Goal: Contribute content: Contribute content

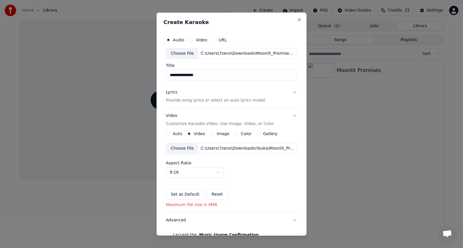
select select "****"
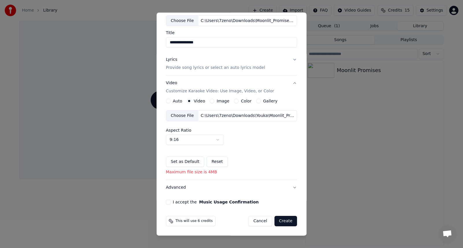
click at [209, 101] on button "Image" at bounding box center [211, 101] width 5 height 5
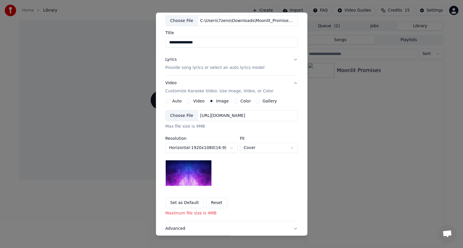
click at [181, 117] on div "Choose File" at bounding box center [182, 116] width 32 height 10
click at [186, 101] on button "Video" at bounding box center [188, 101] width 5 height 5
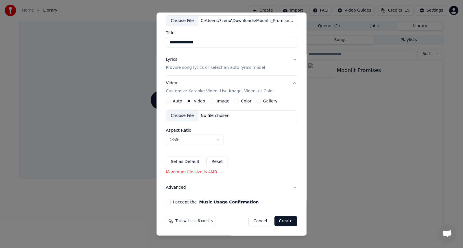
click at [209, 101] on button "Image" at bounding box center [211, 101] width 5 height 5
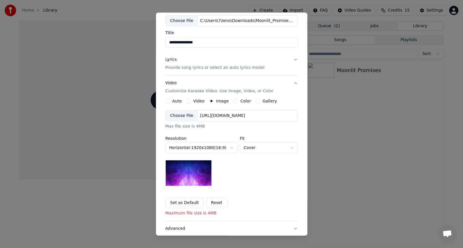
click at [186, 101] on button "Video" at bounding box center [188, 101] width 5 height 5
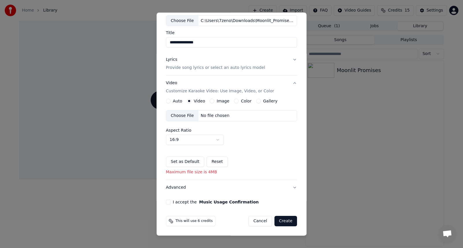
click at [184, 117] on div "Choose File" at bounding box center [182, 116] width 32 height 10
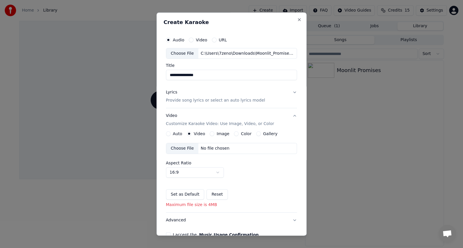
click at [209, 133] on button "Image" at bounding box center [211, 133] width 5 height 5
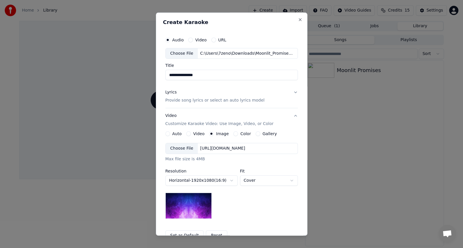
click at [175, 149] on div "Choose File" at bounding box center [182, 148] width 32 height 10
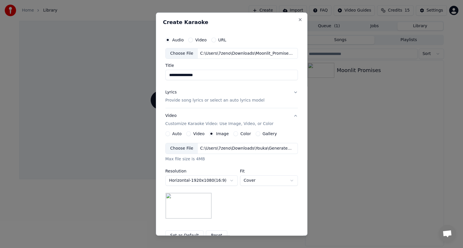
click at [186, 133] on button "Video" at bounding box center [188, 133] width 5 height 5
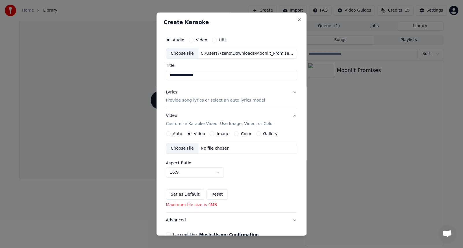
click at [181, 149] on div "Choose File" at bounding box center [182, 148] width 32 height 10
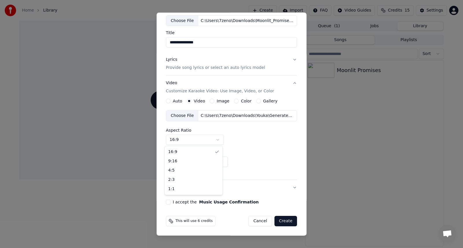
click at [219, 139] on body "**********" at bounding box center [231, 124] width 463 height 248
select select "****"
click at [186, 116] on div "Choose File" at bounding box center [182, 116] width 32 height 10
click at [212, 162] on button "Reset" at bounding box center [217, 162] width 21 height 10
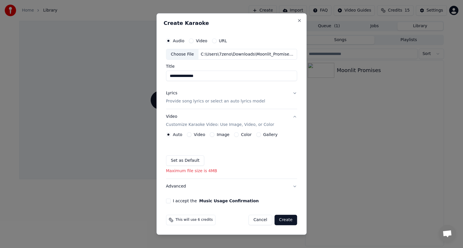
scroll to position [0, 0]
click at [212, 134] on button "Image" at bounding box center [211, 134] width 5 height 5
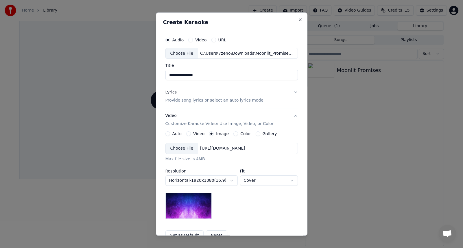
scroll to position [48, 0]
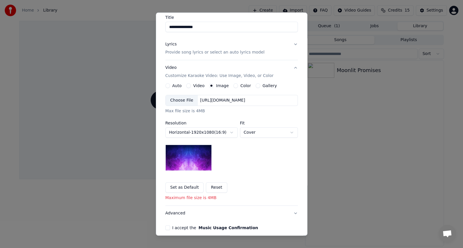
click at [186, 85] on button "Video" at bounding box center [188, 86] width 5 height 5
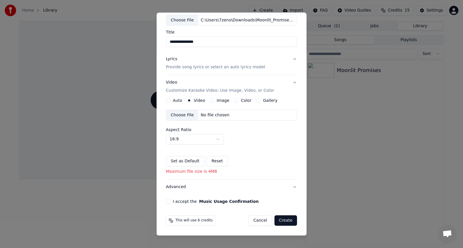
scroll to position [33, 0]
click at [181, 115] on div "Choose File" at bounding box center [182, 116] width 32 height 10
drag, startPoint x: 178, startPoint y: 114, endPoint x: 236, endPoint y: 122, distance: 58.7
click at [236, 122] on div "Choose File No file chosen Aspect Ratio 16:9 **** **** *** *** ***" at bounding box center [231, 127] width 131 height 35
click at [211, 101] on button "Image" at bounding box center [211, 101] width 5 height 5
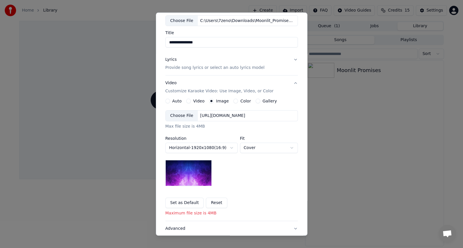
click at [176, 115] on div "Choose File" at bounding box center [182, 116] width 32 height 10
click at [173, 118] on div "Choose File" at bounding box center [182, 116] width 32 height 10
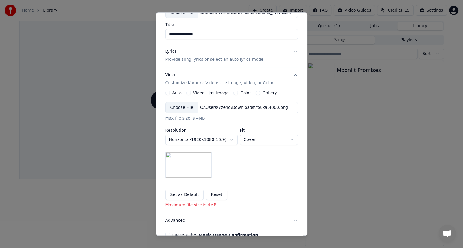
scroll to position [26, 0]
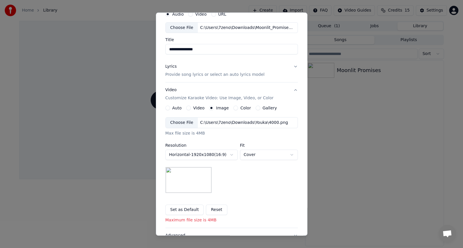
click at [174, 123] on div "Choose File" at bounding box center [182, 123] width 32 height 10
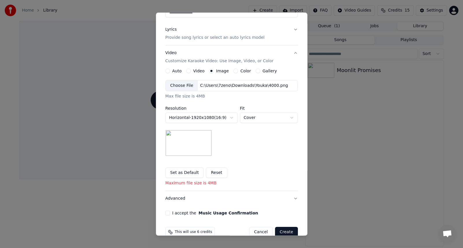
scroll to position [74, 0]
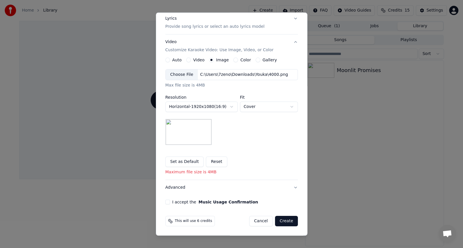
click at [188, 59] on button "Video" at bounding box center [188, 60] width 5 height 5
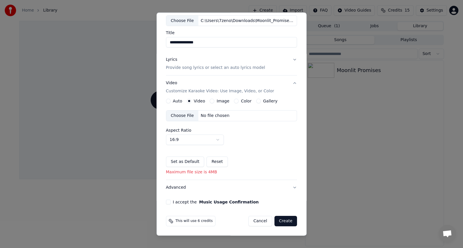
click at [209, 101] on button "Image" at bounding box center [211, 101] width 5 height 5
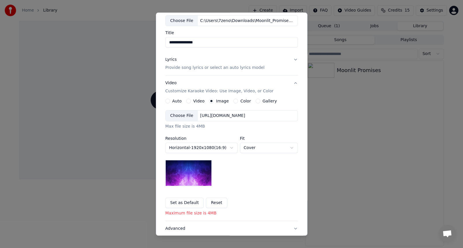
click at [173, 114] on div "Choose File" at bounding box center [182, 116] width 32 height 10
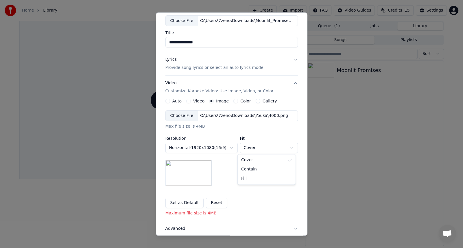
click at [280, 149] on body "**********" at bounding box center [231, 124] width 463 height 248
click at [279, 195] on body "**********" at bounding box center [231, 124] width 463 height 248
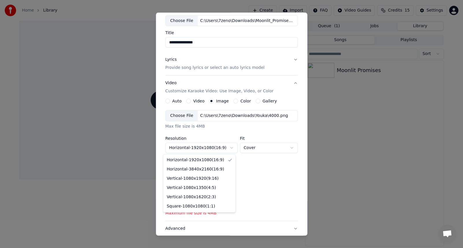
click at [228, 146] on body "**********" at bounding box center [231, 124] width 463 height 248
select select "*********"
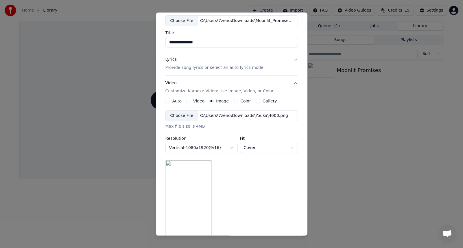
click at [251, 188] on div "**********" at bounding box center [231, 176] width 132 height 132
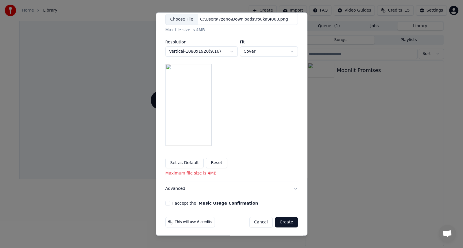
scroll to position [81, 0]
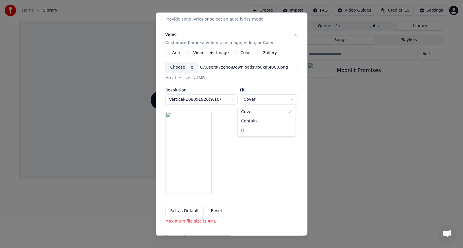
click at [289, 98] on body "**********" at bounding box center [231, 124] width 463 height 248
click at [279, 157] on body "**********" at bounding box center [231, 124] width 463 height 248
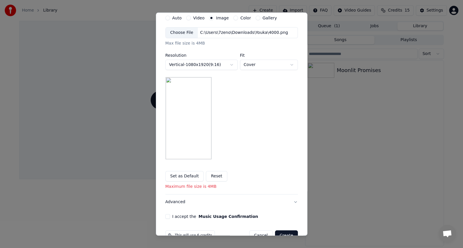
scroll to position [130, 0]
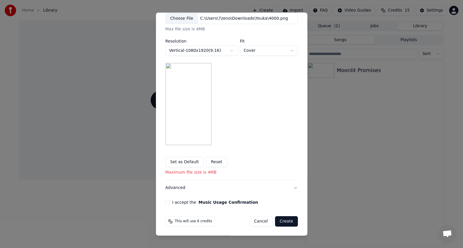
click at [185, 163] on button "Set as Default" at bounding box center [184, 162] width 38 height 10
click at [165, 201] on button "I accept the Music Usage Confirmation" at bounding box center [167, 202] width 5 height 5
click at [293, 187] on button "Advanced" at bounding box center [231, 187] width 132 height 15
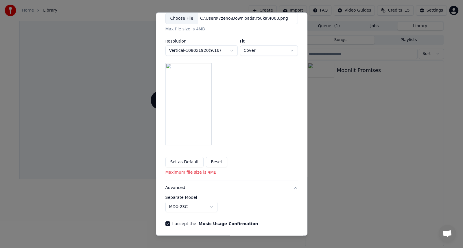
scroll to position [0, 0]
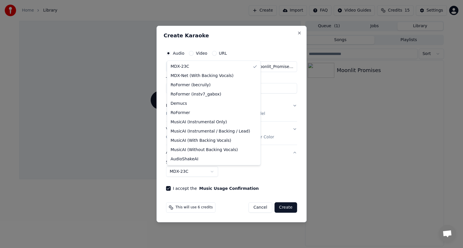
click at [211, 172] on body "**********" at bounding box center [231, 124] width 463 height 248
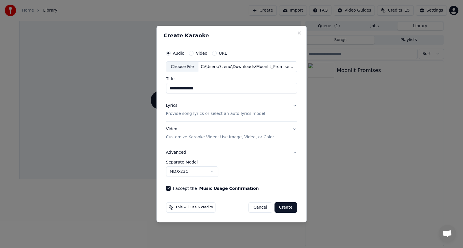
click at [270, 170] on body "**********" at bounding box center [231, 124] width 463 height 248
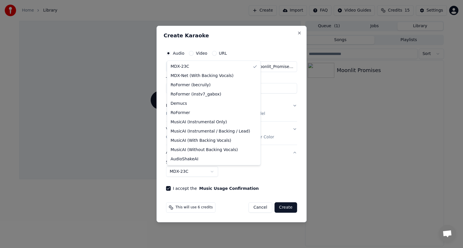
click at [212, 172] on body "**********" at bounding box center [231, 124] width 463 height 248
select select "**********"
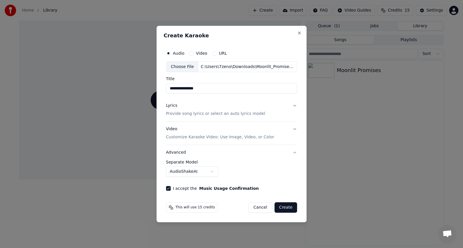
click at [274, 166] on div "**********" at bounding box center [231, 168] width 131 height 17
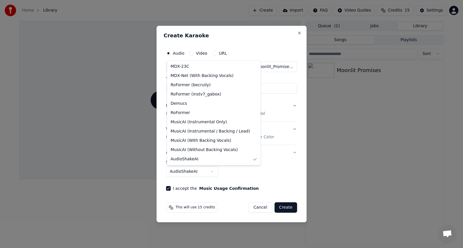
click at [213, 172] on body "**********" at bounding box center [231, 124] width 463 height 248
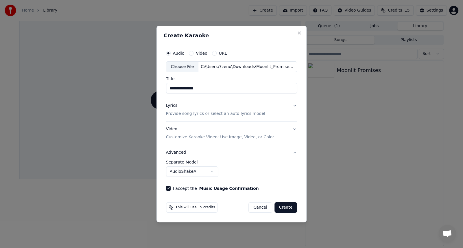
click at [213, 172] on body "**********" at bounding box center [231, 124] width 463 height 248
click at [284, 207] on button "Create" at bounding box center [285, 207] width 23 height 10
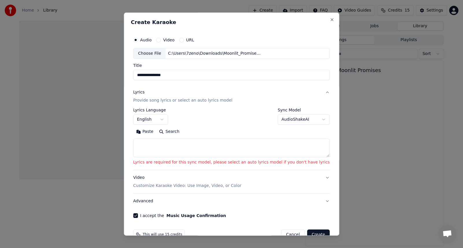
scroll to position [14, 0]
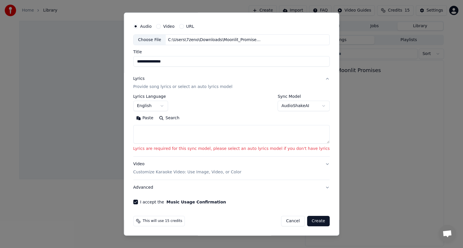
click at [313, 163] on button "Video Customize Karaoke Video: Use Image, Video, or Color" at bounding box center [231, 168] width 196 height 23
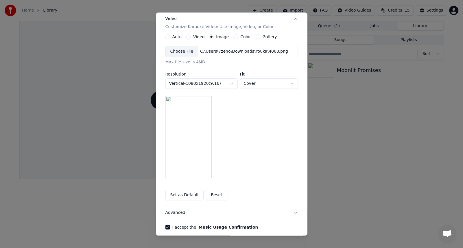
scroll to position [122, 0]
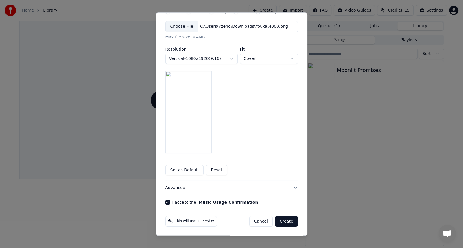
click at [283, 220] on button "Create" at bounding box center [286, 221] width 23 height 10
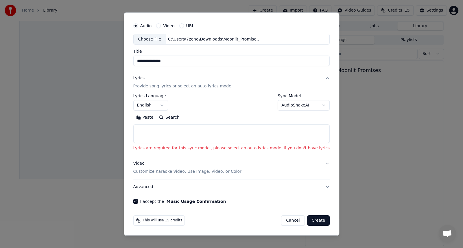
scroll to position [14, 0]
click at [168, 106] on button "English" at bounding box center [150, 106] width 35 height 10
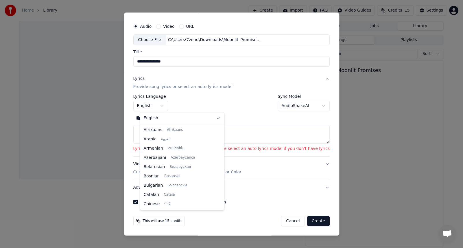
click at [230, 115] on body "**********" at bounding box center [231, 124] width 463 height 248
click at [168, 105] on body "**********" at bounding box center [231, 124] width 463 height 248
drag, startPoint x: 205, startPoint y: 136, endPoint x: 205, endPoint y: 174, distance: 37.9
click at [221, 174] on div at bounding box center [222, 169] width 2 height 13
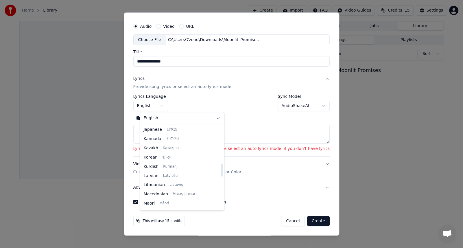
select select "**"
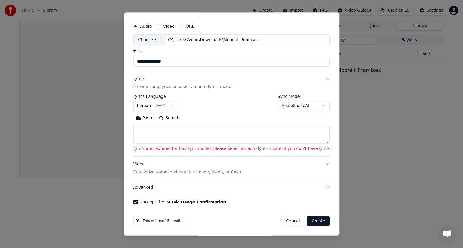
click at [226, 118] on div "Paste Search" at bounding box center [231, 118] width 196 height 9
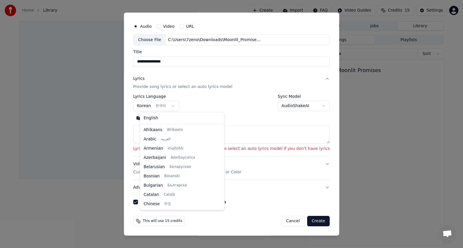
click at [178, 105] on body "**********" at bounding box center [231, 124] width 463 height 248
drag, startPoint x: 205, startPoint y: 161, endPoint x: 205, endPoint y: 166, distance: 4.3
click at [221, 166] on div at bounding box center [222, 166] width 2 height 13
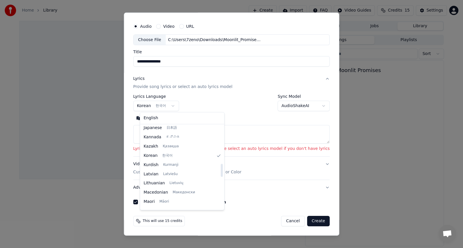
drag, startPoint x: 205, startPoint y: 165, endPoint x: 207, endPoint y: 168, distance: 4.0
click at [221, 168] on div at bounding box center [222, 170] width 2 height 13
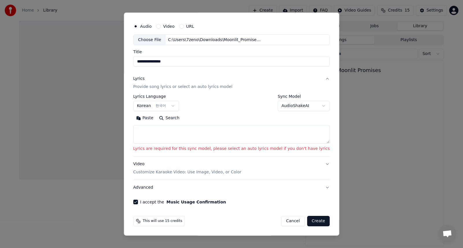
click at [227, 132] on body "**********" at bounding box center [231, 124] width 463 height 248
click at [289, 105] on body "**********" at bounding box center [231, 124] width 463 height 248
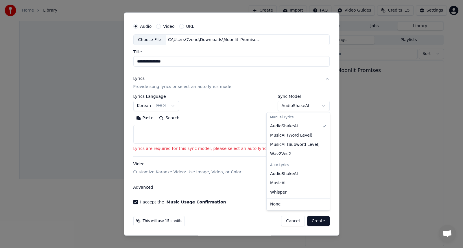
click at [283, 167] on div "Auto Lyrics" at bounding box center [298, 165] width 61 height 8
select select "**********"
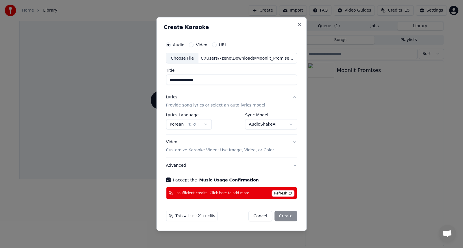
scroll to position [0, 0]
click at [293, 142] on button "Video Customize Karaoke Video: Use Image, Video, or Color" at bounding box center [231, 145] width 131 height 23
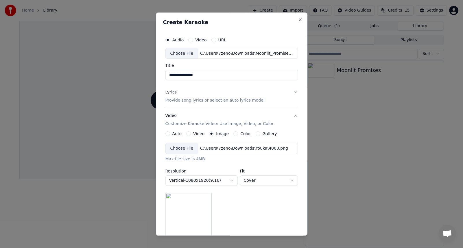
click at [293, 143] on div "Choose File C:\Users\7zeno\Downloads\Youka\4000.png" at bounding box center [231, 148] width 132 height 11
click at [292, 114] on button "Video Customize Karaoke Video: Use Image, Video, or Color" at bounding box center [231, 119] width 132 height 23
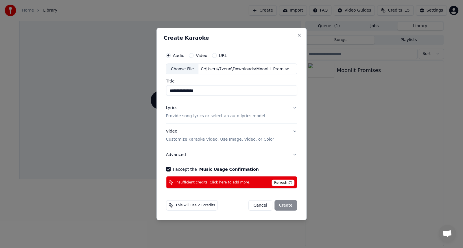
click at [237, 204] on div "This will use 21 credits Cancel Create" at bounding box center [231, 205] width 131 height 10
click at [286, 205] on div "Cancel Create" at bounding box center [272, 205] width 49 height 10
click at [297, 35] on button "Close" at bounding box center [299, 35] width 5 height 5
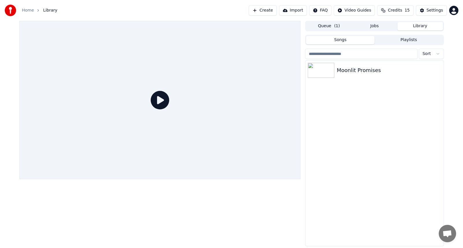
drag, startPoint x: 342, startPoint y: 184, endPoint x: 327, endPoint y: 132, distance: 54.6
click at [341, 176] on div "Moonlit Promises" at bounding box center [374, 152] width 138 height 185
click at [268, 12] on button "Create" at bounding box center [262, 10] width 28 height 10
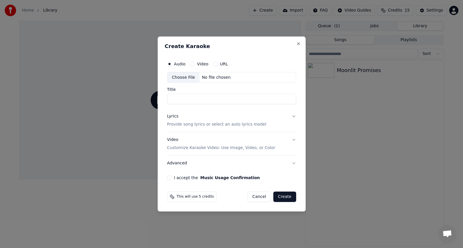
click at [182, 76] on div "Choose File" at bounding box center [183, 77] width 32 height 10
type input "**********"
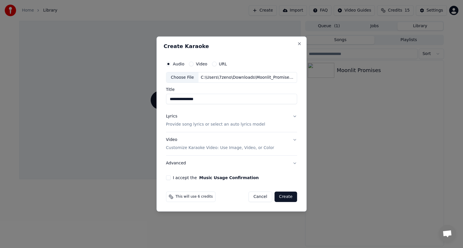
click at [292, 116] on button "Lyrics Provide song lyrics or select an auto lyrics model" at bounding box center [231, 120] width 131 height 23
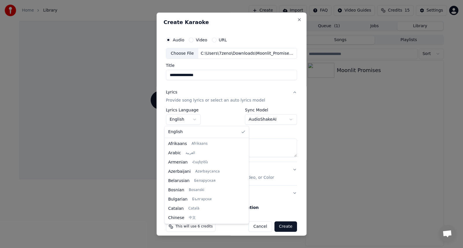
click at [192, 120] on body "**********" at bounding box center [231, 124] width 463 height 248
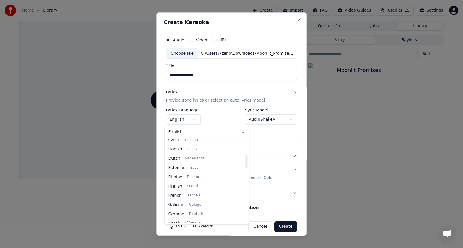
scroll to position [192, 0]
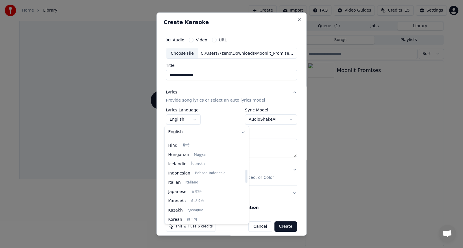
select select "**"
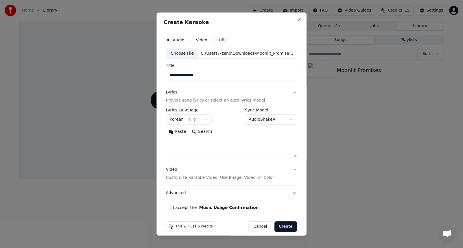
click at [291, 169] on button "Video Customize Karaoke Video: Use Image, Video, or Color" at bounding box center [231, 173] width 131 height 23
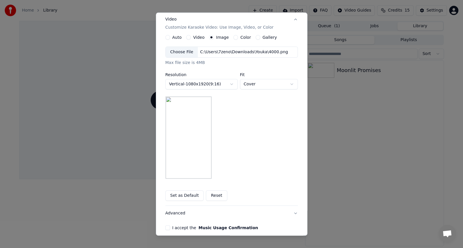
scroll to position [122, 0]
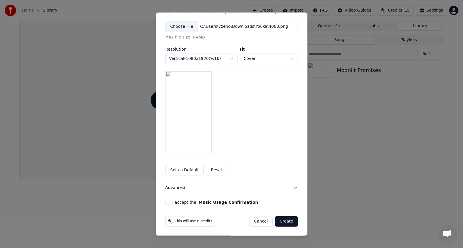
click at [165, 202] on button "I accept the Music Usage Confirmation" at bounding box center [167, 202] width 5 height 5
click at [284, 220] on button "Create" at bounding box center [286, 221] width 23 height 10
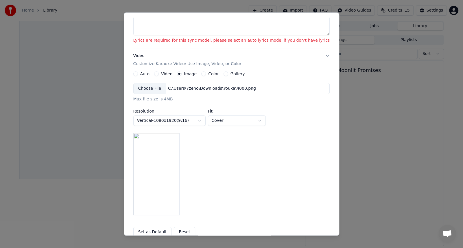
scroll to position [14, 0]
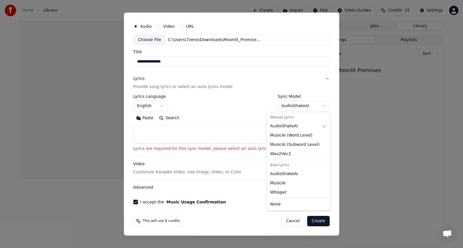
click at [310, 105] on body "**********" at bounding box center [231, 124] width 463 height 248
select select "**********"
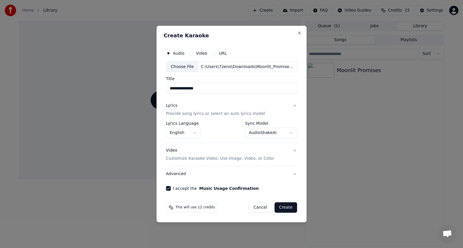
scroll to position [0, 0]
click at [292, 150] on button "Video Customize Karaoke Video: Use Image, Video, or Color" at bounding box center [231, 154] width 131 height 23
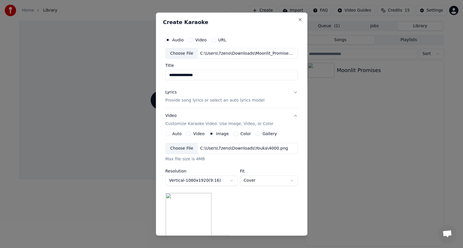
click at [292, 92] on button "Lyrics Provide song lyrics or select an auto lyrics model" at bounding box center [231, 96] width 132 height 23
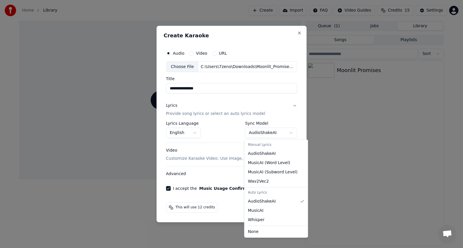
click at [289, 132] on body "**********" at bounding box center [231, 124] width 463 height 248
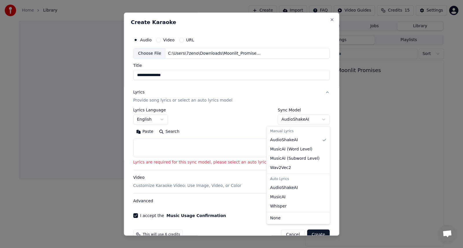
click at [311, 118] on body "**********" at bounding box center [231, 124] width 463 height 248
select select "**********"
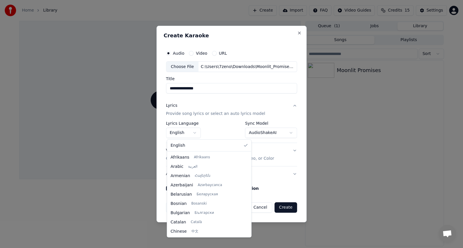
click at [194, 133] on body "**********" at bounding box center [231, 124] width 463 height 248
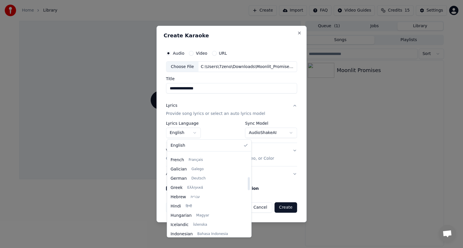
scroll to position [192, 0]
select select "**"
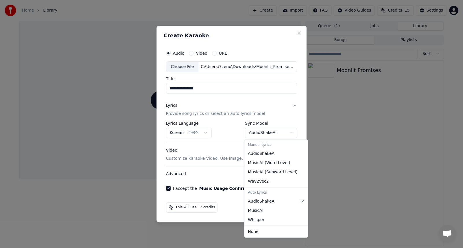
click at [290, 133] on body "**********" at bounding box center [231, 124] width 463 height 248
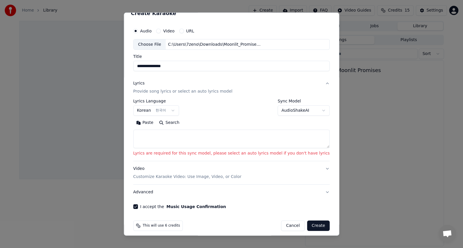
scroll to position [14, 0]
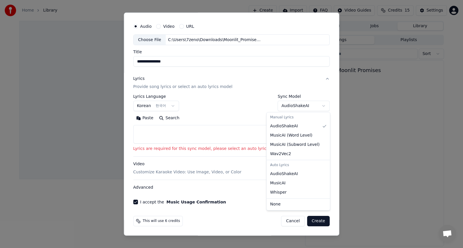
click at [310, 105] on body "**********" at bounding box center [231, 124] width 463 height 248
select select "**********"
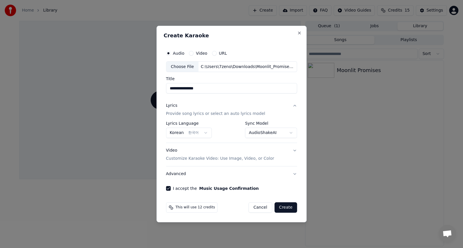
scroll to position [0, 0]
click at [293, 106] on button "Lyrics Provide song lyrics or select an auto lyrics model" at bounding box center [231, 109] width 131 height 23
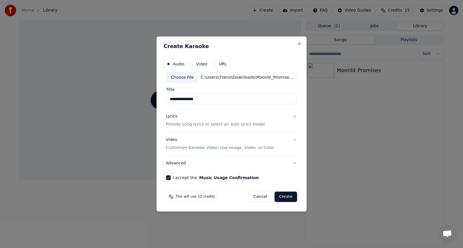
click at [293, 116] on button "Lyrics Provide song lyrics or select an auto lyrics model" at bounding box center [231, 120] width 131 height 23
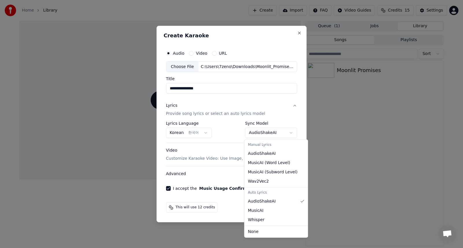
click at [290, 133] on body "**********" at bounding box center [231, 124] width 463 height 248
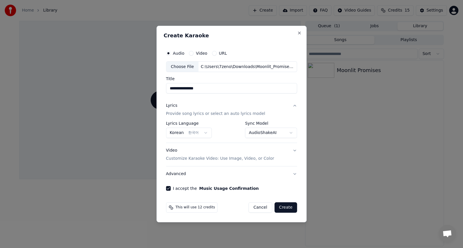
click at [289, 133] on body "**********" at bounding box center [231, 124] width 463 height 248
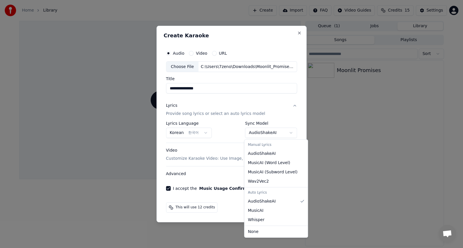
select select "**********"
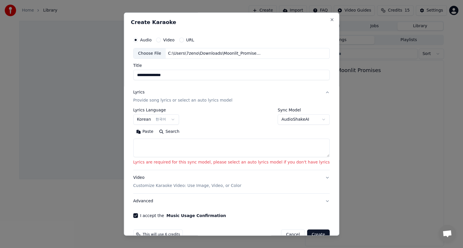
click at [255, 148] on textarea at bounding box center [231, 148] width 196 height 18
paste textarea "**********"
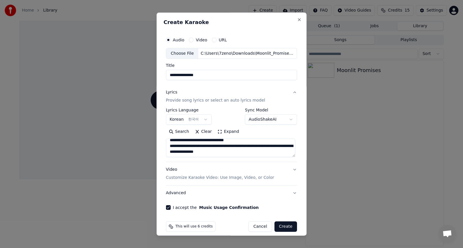
scroll to position [6, 0]
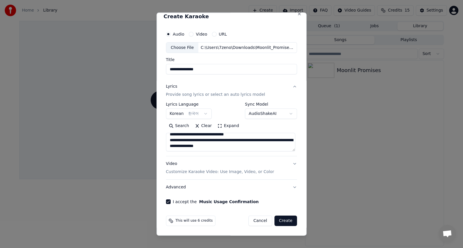
type textarea "**********"
click at [226, 127] on button "Expand" at bounding box center [227, 125] width 27 height 9
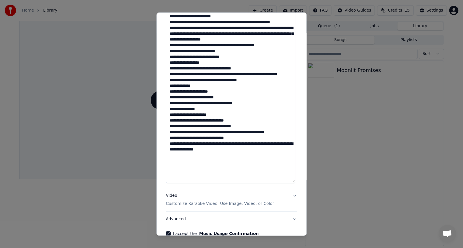
scroll to position [379, 0]
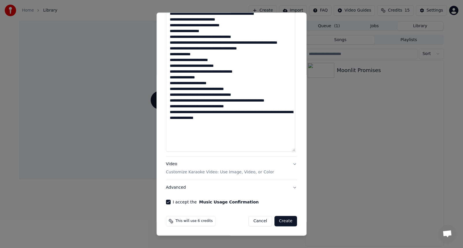
drag, startPoint x: 167, startPoint y: 137, endPoint x: 266, endPoint y: 192, distance: 113.3
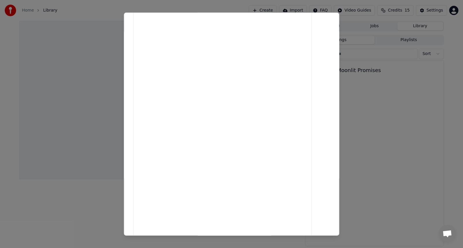
scroll to position [0, 0]
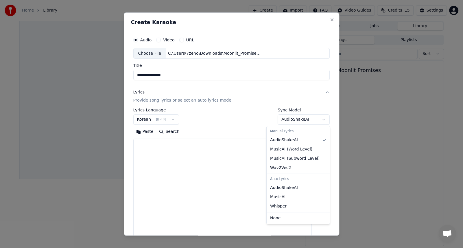
click at [310, 120] on body "**********" at bounding box center [231, 124] width 463 height 248
select select "**********"
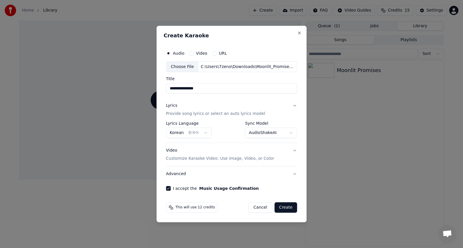
click at [293, 150] on button "Video Customize Karaoke Video: Use Image, Video, or Color" at bounding box center [231, 154] width 131 height 23
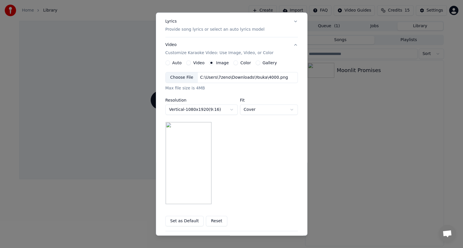
scroll to position [122, 0]
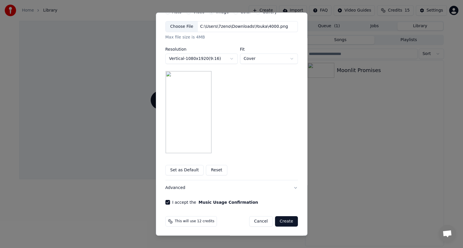
click at [282, 220] on button "Create" at bounding box center [286, 221] width 23 height 10
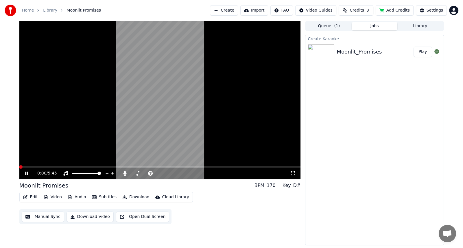
click at [346, 52] on div "Moonlit_Promises" at bounding box center [358, 52] width 45 height 8
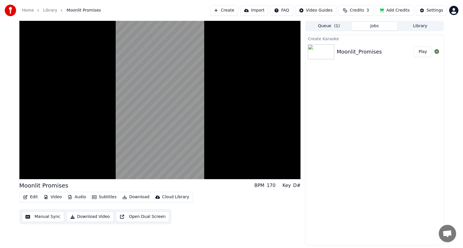
click at [422, 52] on button "Play" at bounding box center [422, 52] width 18 height 10
click at [318, 52] on img at bounding box center [320, 51] width 27 height 15
click at [422, 51] on button "Play" at bounding box center [422, 52] width 18 height 10
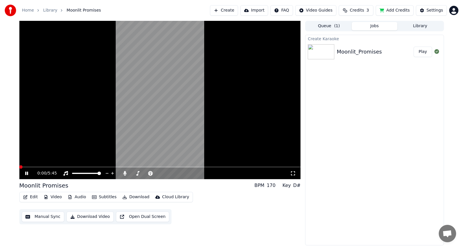
click at [318, 51] on img at bounding box center [320, 51] width 27 height 15
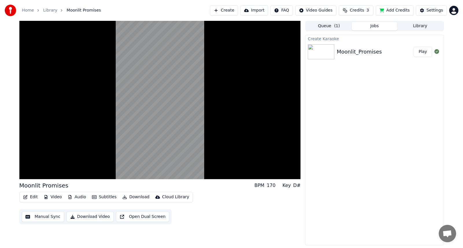
click at [319, 50] on img at bounding box center [320, 51] width 27 height 15
click at [325, 27] on button "Queue ( 1 )" at bounding box center [329, 26] width 46 height 8
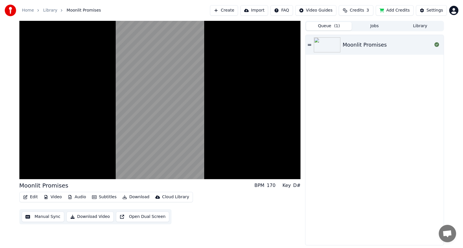
click at [362, 45] on div "Moonlit Promises" at bounding box center [364, 45] width 44 height 8
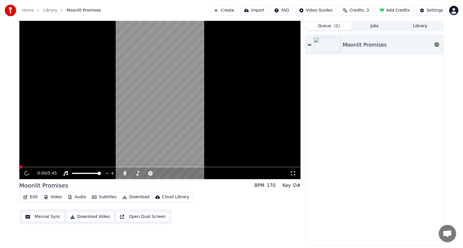
click at [329, 25] on button "Queue ( 1 )" at bounding box center [329, 26] width 46 height 8
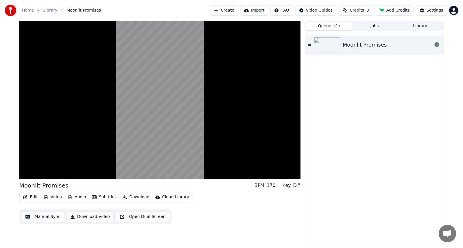
click at [325, 27] on button "Queue ( 1 )" at bounding box center [329, 26] width 46 height 8
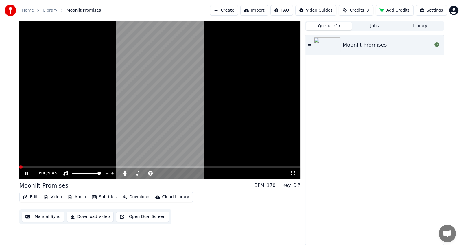
click at [368, 46] on div "Moonlit Promises" at bounding box center [364, 45] width 44 height 8
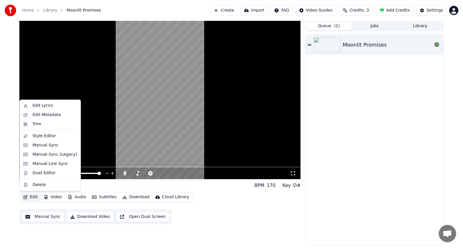
click at [35, 195] on button "Edit" at bounding box center [30, 197] width 19 height 8
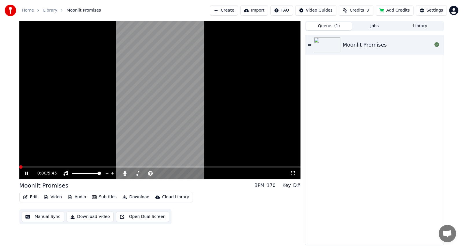
click at [217, 219] on div "Edit Video Audio Subtitles Download Cloud Library Manual Sync Download Video Op…" at bounding box center [159, 208] width 281 height 32
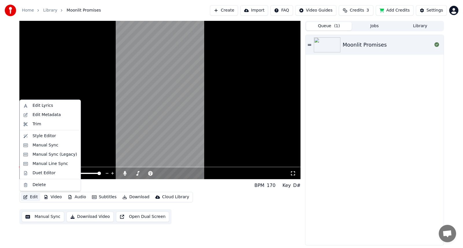
click at [32, 197] on button "Edit" at bounding box center [30, 197] width 19 height 8
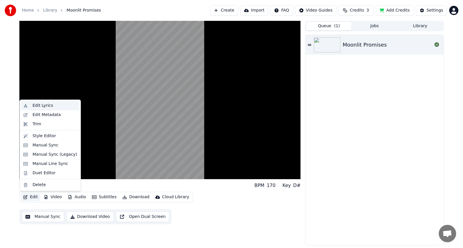
click at [36, 105] on div "Edit Lyrics" at bounding box center [43, 106] width 21 height 6
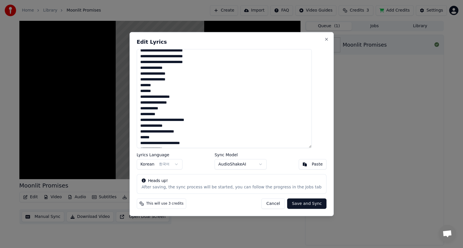
scroll to position [144, 0]
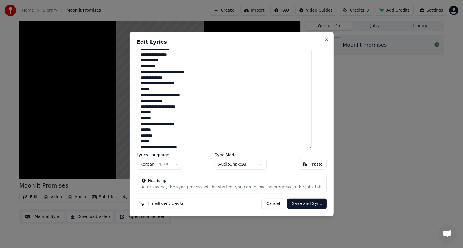
click at [196, 102] on textarea at bounding box center [223, 98] width 175 height 99
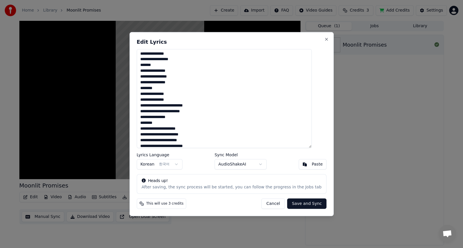
scroll to position [0, 0]
type textarea "**********"
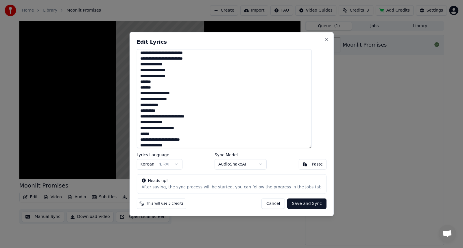
click at [299, 203] on button "Save and Sync" at bounding box center [306, 203] width 39 height 10
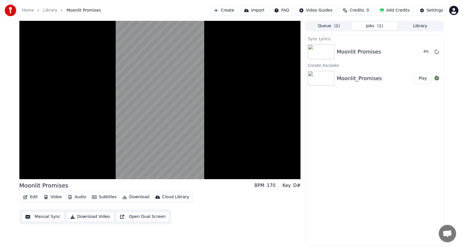
click at [423, 79] on button "Play" at bounding box center [422, 78] width 18 height 10
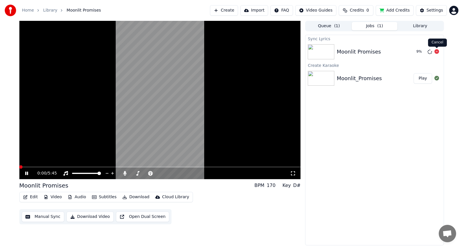
click at [436, 51] on icon at bounding box center [436, 51] width 5 height 5
click at [348, 51] on div "Moonlit Promises" at bounding box center [358, 52] width 44 height 8
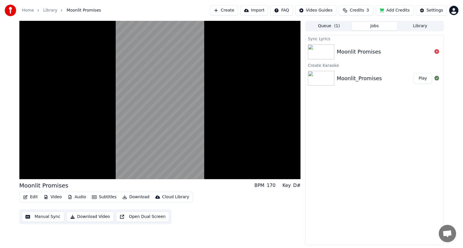
click at [348, 51] on div "Moonlit Promises" at bounding box center [358, 52] width 44 height 8
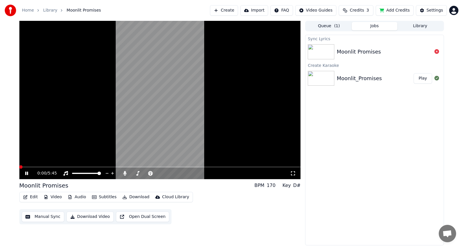
click at [350, 74] on div "Moonlit_Promises" at bounding box center [358, 78] width 45 height 8
click at [338, 78] on div "Moonlit_Promises" at bounding box center [358, 78] width 45 height 8
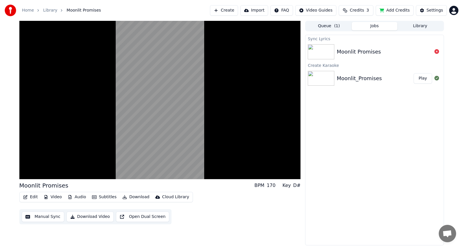
click at [342, 51] on div "Moonlit Promises" at bounding box center [358, 52] width 44 height 8
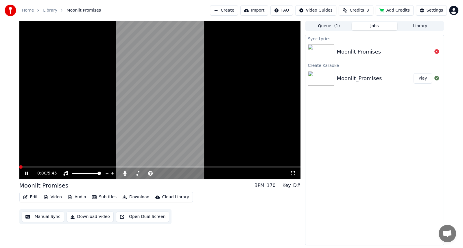
click at [356, 50] on div "Moonlit Promises" at bounding box center [358, 52] width 44 height 8
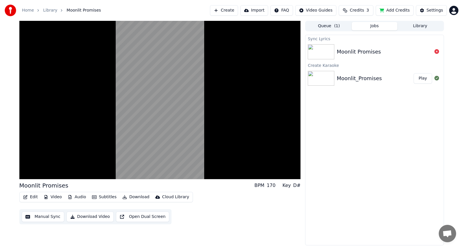
click at [320, 50] on img at bounding box center [320, 51] width 27 height 15
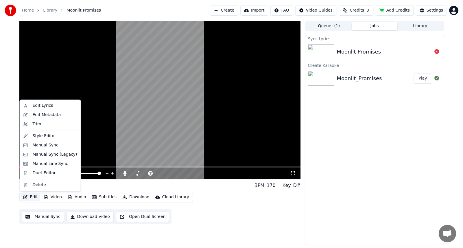
click at [27, 197] on icon "button" at bounding box center [25, 197] width 5 height 4
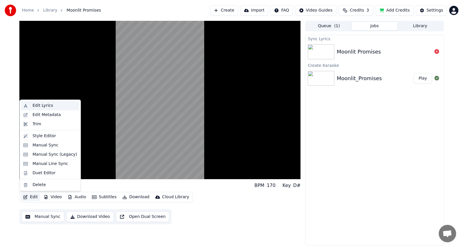
click at [39, 105] on div "Edit Lyrics" at bounding box center [43, 106] width 21 height 6
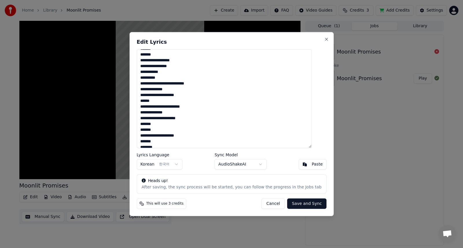
scroll to position [144, 0]
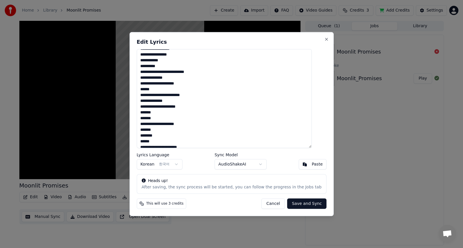
click at [273, 204] on button "Cancel" at bounding box center [272, 203] width 23 height 10
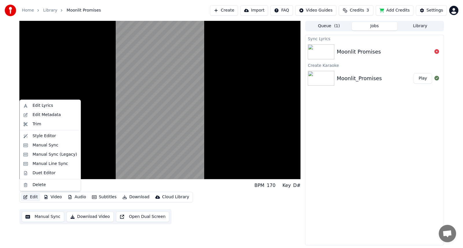
click at [32, 198] on button "Edit" at bounding box center [30, 197] width 19 height 8
click at [43, 117] on div "Edit Metadata" at bounding box center [47, 115] width 28 height 6
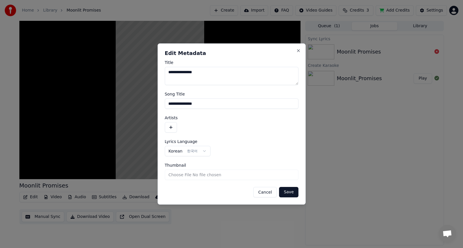
click at [267, 194] on button "Cancel" at bounding box center [264, 192] width 23 height 10
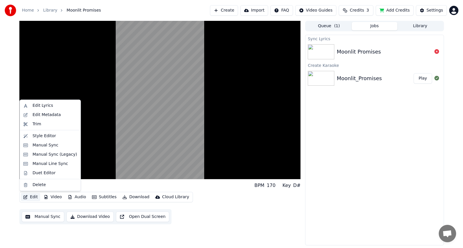
click at [31, 197] on button "Edit" at bounding box center [30, 197] width 19 height 8
click at [39, 144] on div "Manual Sync" at bounding box center [46, 145] width 26 height 6
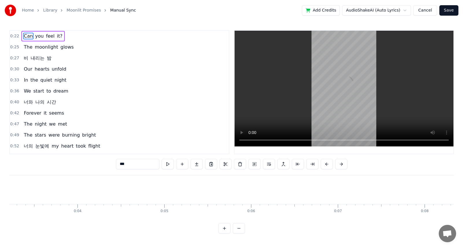
scroll to position [0, 1959]
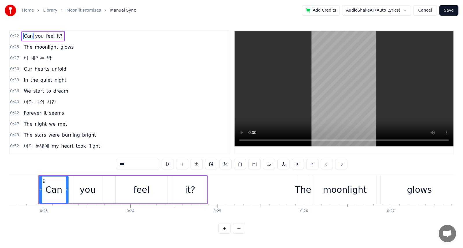
click at [428, 11] on button "Cancel" at bounding box center [424, 10] width 23 height 10
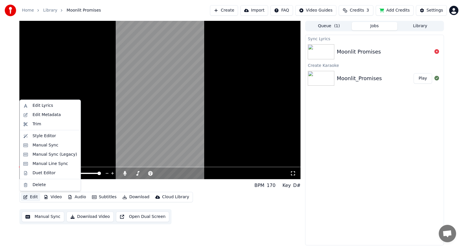
click at [30, 198] on button "Edit" at bounding box center [30, 197] width 19 height 8
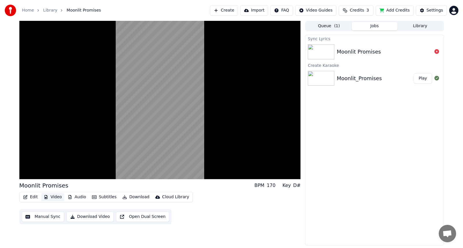
click at [51, 198] on button "Video" at bounding box center [52, 197] width 23 height 8
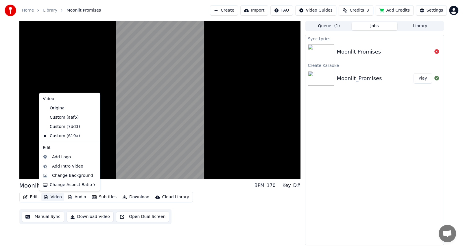
click at [52, 197] on button "Video" at bounding box center [52, 197] width 23 height 8
click at [68, 176] on div "Change Background" at bounding box center [72, 176] width 41 height 6
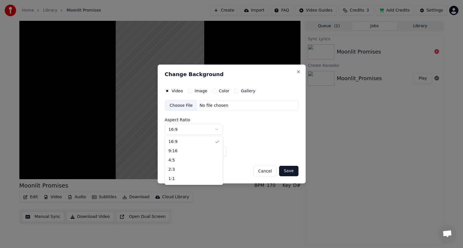
click at [216, 128] on body "Home Library Moonlit Promises Create Import FAQ Video Guides Credits 3 Add Cred…" at bounding box center [231, 124] width 463 height 248
select select "****"
click at [190, 91] on button "Image" at bounding box center [190, 90] width 5 height 5
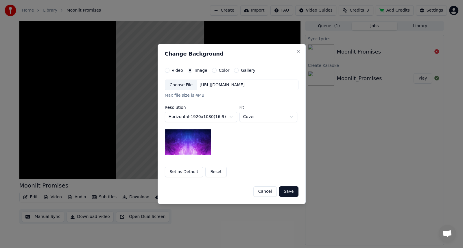
click at [182, 84] on div "Choose File" at bounding box center [181, 85] width 32 height 10
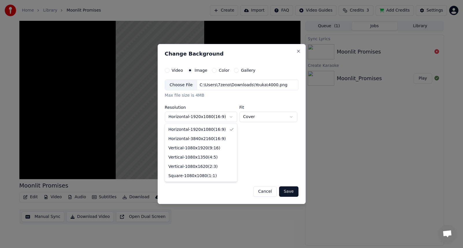
click at [229, 117] on body "**********" at bounding box center [231, 124] width 463 height 248
select select "*********"
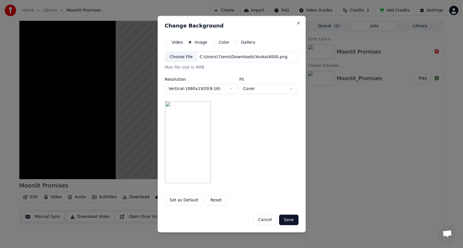
click at [289, 217] on button "Save" at bounding box center [288, 219] width 19 height 10
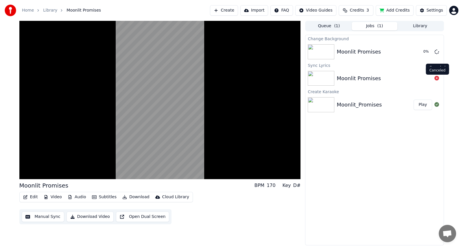
click at [437, 79] on icon at bounding box center [436, 78] width 5 height 5
click at [423, 106] on button "Play" at bounding box center [422, 104] width 18 height 10
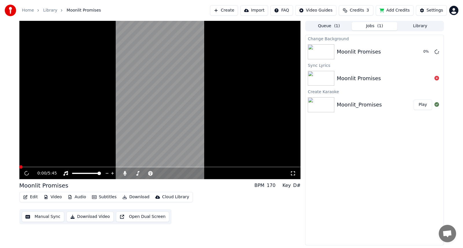
click at [423, 106] on button "Play" at bounding box center [422, 104] width 18 height 10
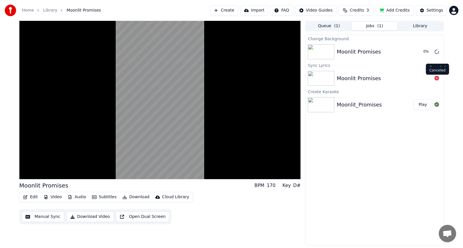
click at [435, 77] on icon at bounding box center [436, 78] width 5 height 5
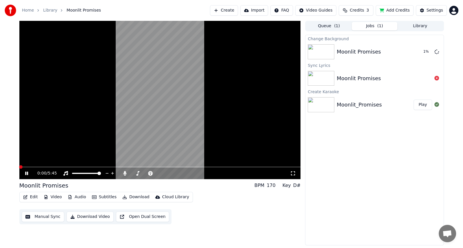
click at [26, 171] on icon at bounding box center [31, 173] width 14 height 5
click at [436, 51] on icon at bounding box center [436, 51] width 5 height 5
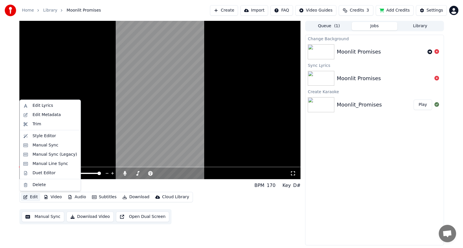
click at [30, 195] on button "Edit" at bounding box center [30, 197] width 19 height 8
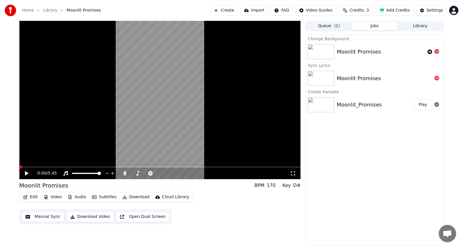
click at [16, 210] on div "0:00 / 5:45 Moonlit Promises BPM 170 Key D# Edit Video Audio Subtitles Download…" at bounding box center [231, 133] width 433 height 224
click at [77, 198] on button "Audio" at bounding box center [76, 197] width 23 height 8
click at [6, 204] on div "0:00 / 5:45 Moonlit Promises BPM 170 Key D# Edit Video Audio Subtitles Download…" at bounding box center [231, 133] width 463 height 224
click at [36, 196] on button "Edit" at bounding box center [30, 197] width 19 height 8
click at [17, 207] on div "0:00 / 5:45 Moonlit Promises BPM 170 Key D# Edit Video Audio Subtitles Download…" at bounding box center [231, 133] width 433 height 224
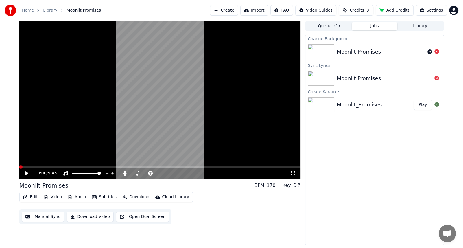
click at [50, 197] on button "Video" at bounding box center [52, 197] width 23 height 8
click at [52, 198] on button "Video" at bounding box center [52, 197] width 23 height 8
click at [31, 198] on button "Edit" at bounding box center [30, 197] width 19 height 8
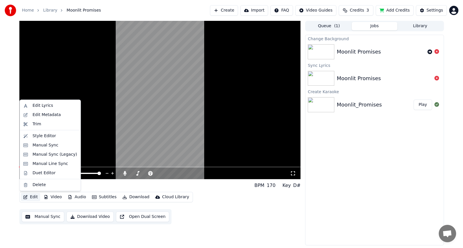
click at [32, 196] on button "Edit" at bounding box center [30, 197] width 19 height 8
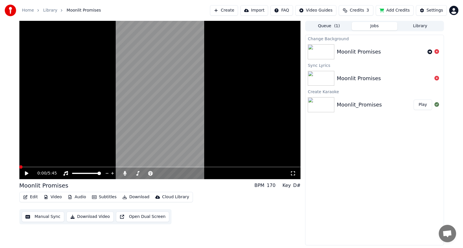
click at [12, 196] on div "0:00 / 5:45 Moonlit Promises BPM 170 Key D# Edit Video Audio Subtitles Download…" at bounding box center [231, 133] width 463 height 224
click at [430, 51] on icon at bounding box center [429, 51] width 5 height 5
click at [436, 51] on icon at bounding box center [436, 51] width 5 height 5
click at [317, 77] on img at bounding box center [320, 78] width 27 height 15
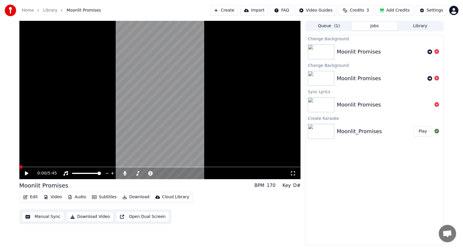
click at [348, 71] on div "Moonlit Promises" at bounding box center [374, 78] width 138 height 20
click at [365, 70] on div "Moonlit Promises" at bounding box center [374, 78] width 138 height 20
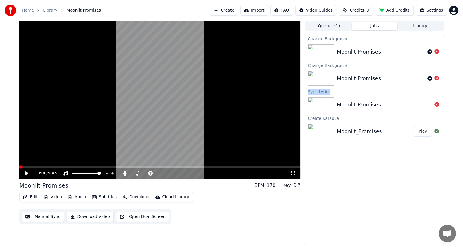
click at [365, 70] on div "Moonlit Promises" at bounding box center [374, 78] width 138 height 20
click at [356, 126] on div "Moonlit_Promises Play" at bounding box center [374, 131] width 138 height 20
click at [360, 102] on div "Moonlit Promises" at bounding box center [358, 105] width 44 height 8
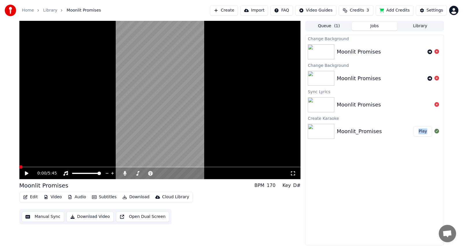
click at [360, 102] on div "Moonlit Promises" at bounding box center [358, 105] width 44 height 8
click at [259, 116] on video at bounding box center [159, 100] width 281 height 158
click at [26, 172] on icon at bounding box center [31, 173] width 14 height 5
click at [32, 198] on button "Edit" at bounding box center [30, 197] width 19 height 8
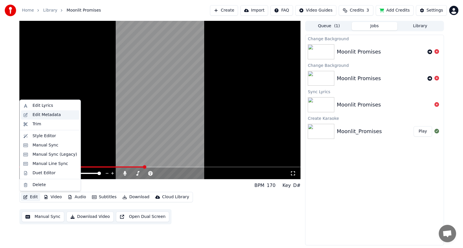
click at [41, 117] on div "Edit Metadata" at bounding box center [47, 115] width 28 height 6
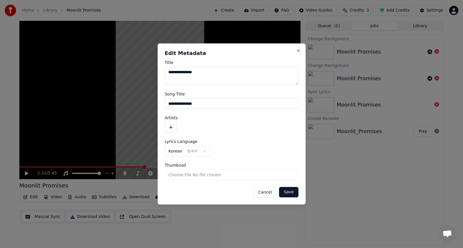
click at [170, 127] on button "button" at bounding box center [170, 127] width 12 height 10
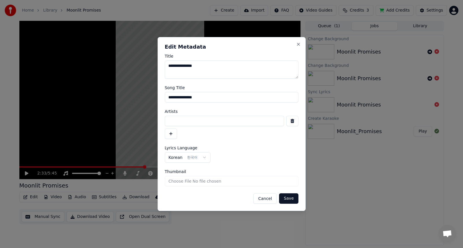
click at [192, 123] on input at bounding box center [223, 121] width 119 height 10
type input "*"
type input "*********"
click at [290, 196] on button "Save" at bounding box center [288, 198] width 19 height 10
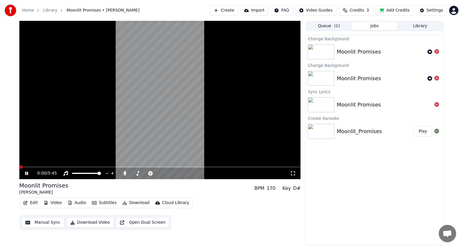
click at [25, 171] on icon at bounding box center [31, 173] width 14 height 5
click at [30, 203] on button "Edit" at bounding box center [30, 203] width 19 height 8
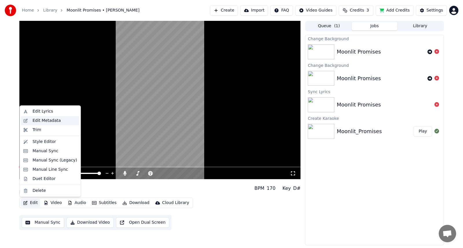
click at [39, 121] on div "Edit Metadata" at bounding box center [47, 121] width 28 height 6
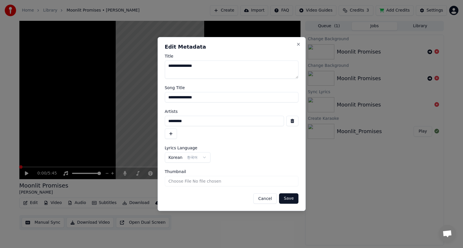
click at [286, 196] on button "Save" at bounding box center [288, 198] width 19 height 10
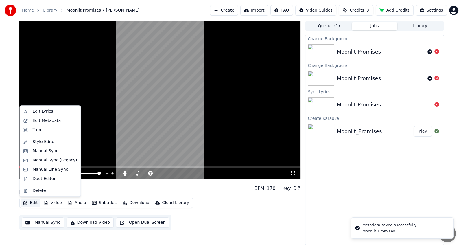
click at [30, 200] on button "Edit" at bounding box center [30, 203] width 19 height 8
click at [96, 144] on video at bounding box center [159, 100] width 281 height 158
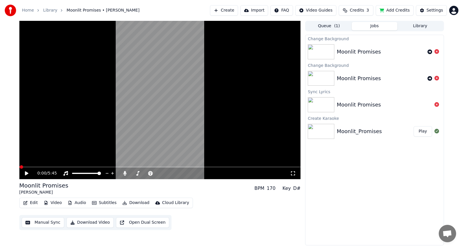
click at [33, 205] on button "Edit" at bounding box center [30, 203] width 19 height 8
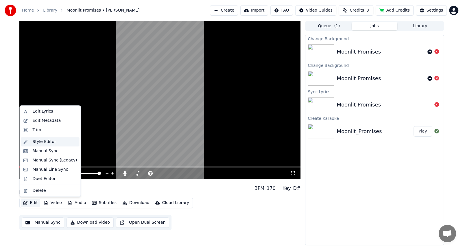
click at [38, 140] on div "Style Editor" at bounding box center [44, 142] width 23 height 6
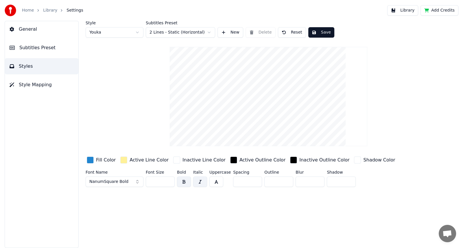
click at [137, 31] on html "Home Library Settings Library Add Credits General Subtitles Preset Styles Style…" at bounding box center [231, 124] width 463 height 248
click at [107, 32] on html "Home Library Settings Library Add Credits General Subtitles Preset Styles Style…" at bounding box center [231, 124] width 463 height 248
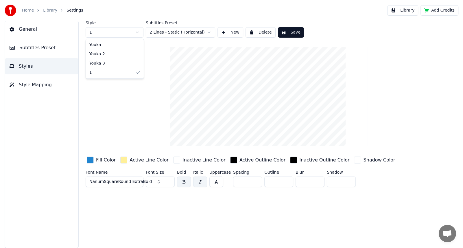
click at [138, 32] on html "Home Library Settings Library Add Credits General Subtitles Preset Styles Style…" at bounding box center [231, 124] width 463 height 248
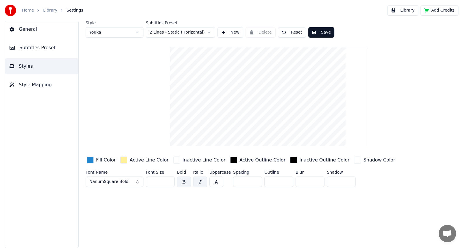
click at [186, 31] on html "Home Library Settings Library Add Credits General Subtitles Preset Styles Style…" at bounding box center [231, 124] width 463 height 248
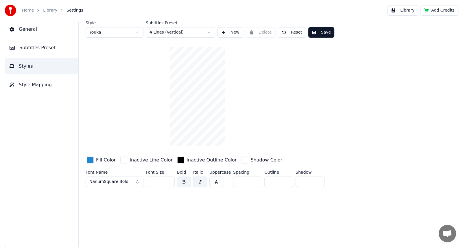
click at [320, 30] on button "Save" at bounding box center [321, 32] width 26 height 10
click at [34, 85] on span "Style Mapping" at bounding box center [35, 84] width 33 height 7
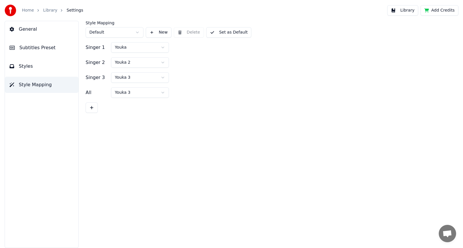
click at [33, 48] on span "Subtitles Preset" at bounding box center [37, 47] width 36 height 7
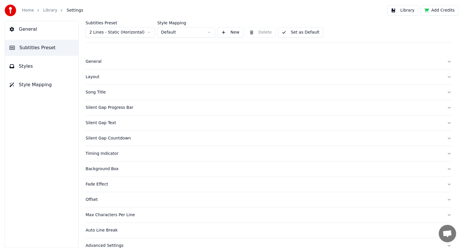
click at [47, 9] on link "Library" at bounding box center [50, 11] width 14 height 6
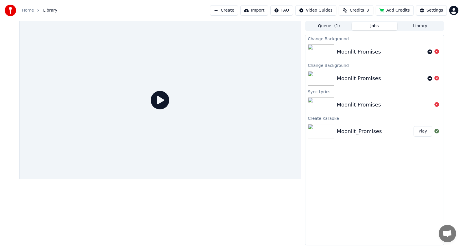
click at [320, 53] on img at bounding box center [320, 51] width 27 height 15
click at [156, 126] on div at bounding box center [159, 100] width 281 height 158
click at [319, 82] on img at bounding box center [320, 78] width 27 height 15
click at [323, 105] on img at bounding box center [320, 104] width 27 height 15
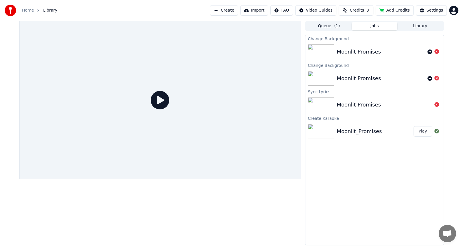
click at [323, 105] on img at bounding box center [320, 104] width 27 height 15
click at [322, 133] on img at bounding box center [320, 131] width 27 height 15
click at [422, 132] on button "Play" at bounding box center [422, 131] width 18 height 10
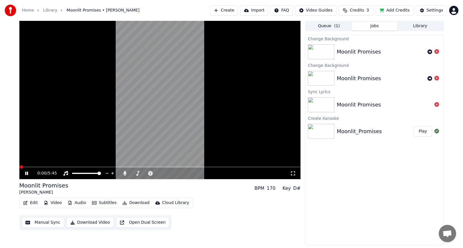
click at [318, 105] on img at bounding box center [320, 104] width 27 height 15
click at [126, 167] on span at bounding box center [159, 166] width 281 height 1
click at [146, 166] on video at bounding box center [159, 100] width 281 height 158
click at [148, 167] on span at bounding box center [159, 166] width 281 height 1
click at [173, 166] on span at bounding box center [159, 166] width 281 height 1
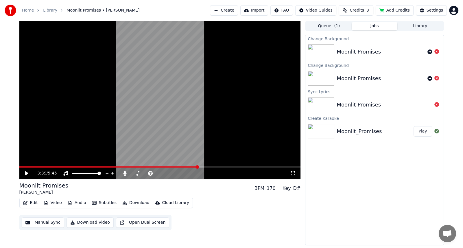
click at [197, 166] on span at bounding box center [159, 166] width 281 height 1
click at [322, 105] on img at bounding box center [320, 104] width 27 height 15
click at [322, 72] on img at bounding box center [320, 78] width 27 height 15
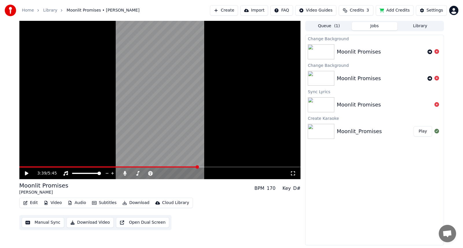
click at [320, 77] on img at bounding box center [320, 78] width 27 height 15
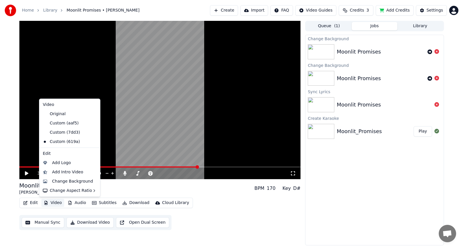
click at [54, 204] on button "Video" at bounding box center [52, 203] width 23 height 8
click at [59, 116] on div "Original" at bounding box center [65, 113] width 50 height 9
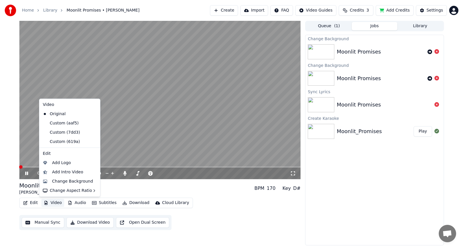
click at [54, 203] on button "Video" at bounding box center [52, 203] width 23 height 8
click at [55, 141] on div "Custom (619a)" at bounding box center [65, 141] width 50 height 9
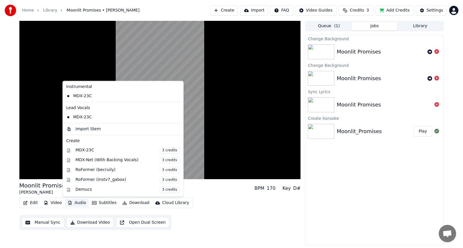
click at [76, 204] on button "Audio" at bounding box center [76, 203] width 23 height 8
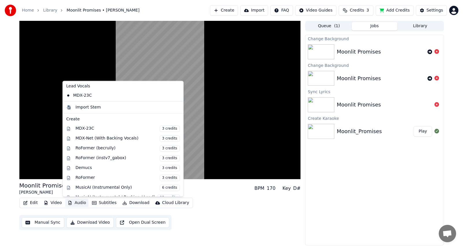
scroll to position [57, 0]
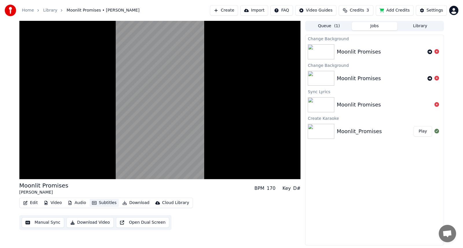
click at [103, 204] on button "Subtitles" at bounding box center [104, 203] width 29 height 8
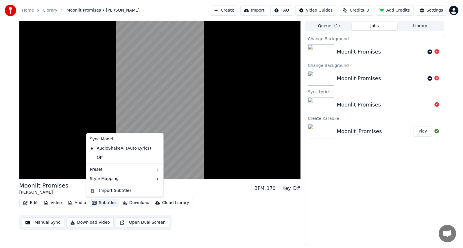
click at [102, 202] on button "Subtitles" at bounding box center [104, 203] width 29 height 8
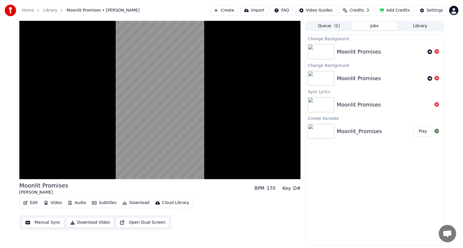
click at [114, 235] on div "Moonlit Promises [PERSON_NAME] BPM 170 Key D# Edit Video Audio Subtitles Downlo…" at bounding box center [159, 133] width 281 height 224
click at [119, 222] on button "Open Dual Screen" at bounding box center [142, 222] width 53 height 10
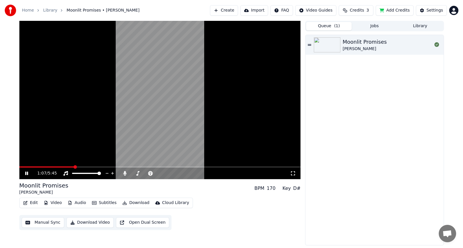
click at [327, 29] on button "Queue ( 1 )" at bounding box center [329, 26] width 46 height 8
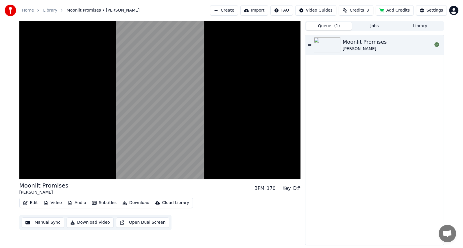
click at [355, 45] on div "Moonlit Promises" at bounding box center [364, 42] width 44 height 8
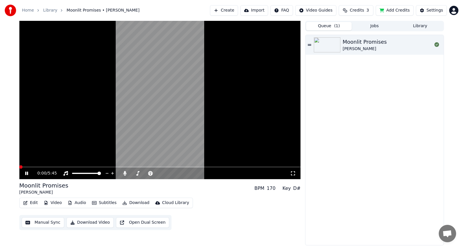
click at [331, 38] on img at bounding box center [327, 44] width 27 height 15
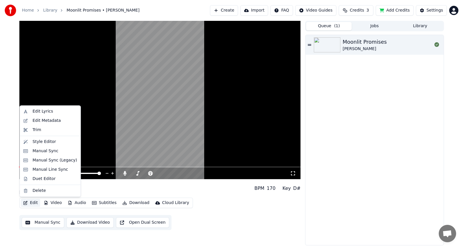
click at [32, 205] on button "Edit" at bounding box center [30, 203] width 19 height 8
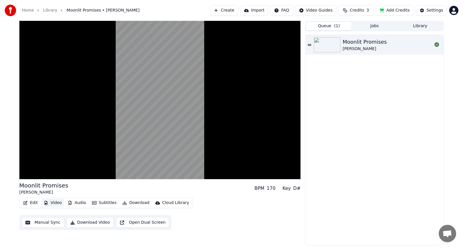
click at [51, 205] on button "Video" at bounding box center [52, 203] width 23 height 8
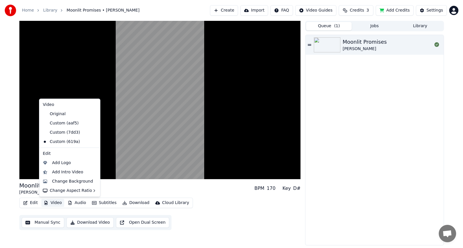
click at [51, 204] on button "Video" at bounding box center [52, 203] width 23 height 8
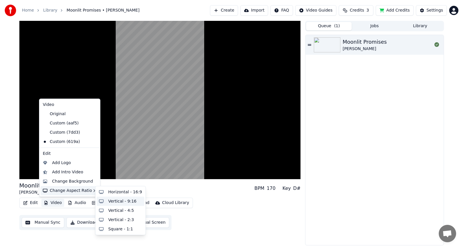
click at [114, 201] on div "Vertical - 9:16" at bounding box center [122, 201] width 28 height 6
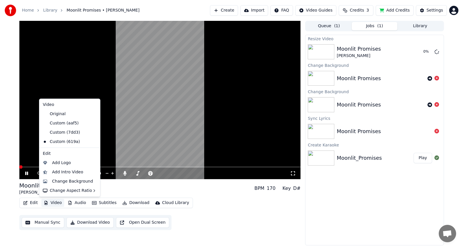
click at [58, 204] on button "Video" at bounding box center [52, 203] width 23 height 8
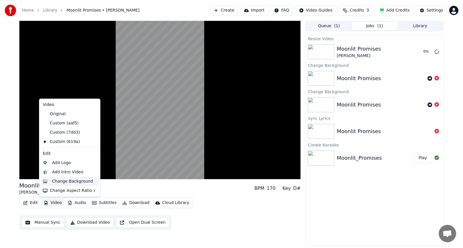
click at [84, 181] on div "Change Background" at bounding box center [72, 181] width 41 height 6
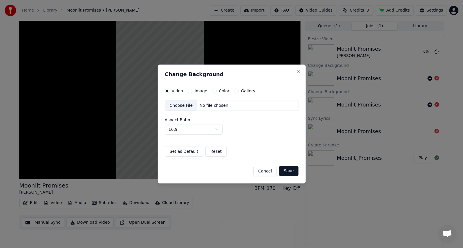
click at [188, 90] on button "Image" at bounding box center [190, 90] width 5 height 5
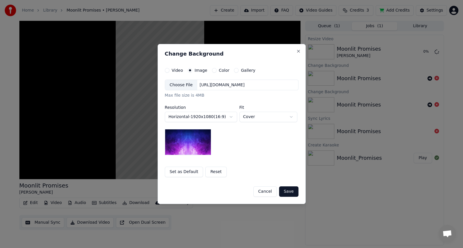
click at [187, 85] on div "Choose File" at bounding box center [181, 85] width 32 height 10
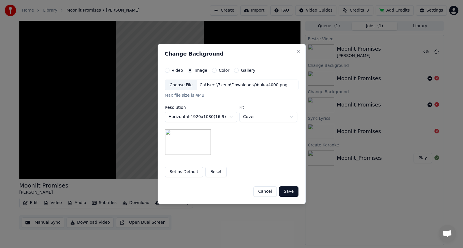
click at [230, 117] on body "**********" at bounding box center [231, 124] width 463 height 248
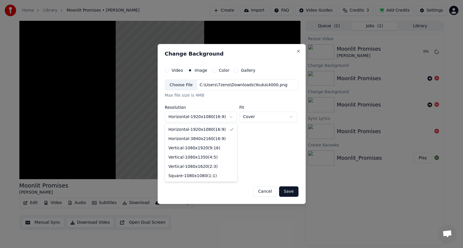
select select "*********"
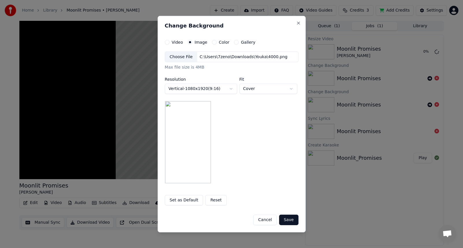
click at [286, 218] on button "Save" at bounding box center [288, 219] width 19 height 10
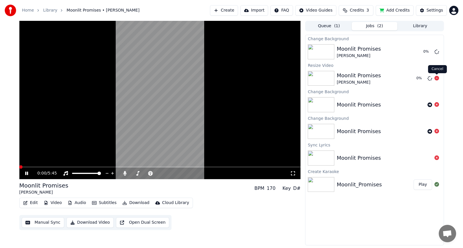
click at [436, 78] on icon at bounding box center [436, 78] width 5 height 5
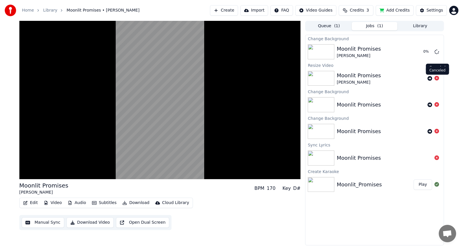
click at [437, 77] on icon at bounding box center [436, 78] width 5 height 5
click at [436, 77] on icon at bounding box center [436, 78] width 5 height 5
click at [436, 105] on icon at bounding box center [436, 104] width 5 height 5
click at [32, 203] on button "Edit" at bounding box center [30, 203] width 19 height 8
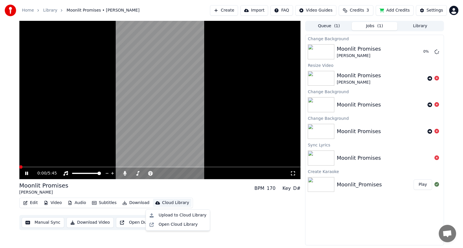
click at [27, 173] on icon at bounding box center [31, 173] width 14 height 5
